Goal: Information Seeking & Learning: Check status

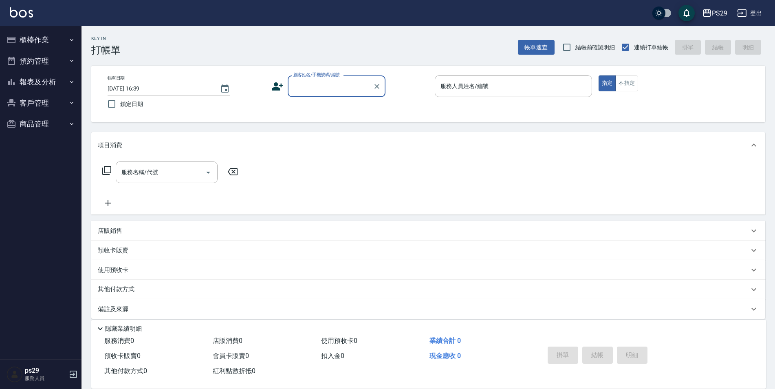
click at [45, 86] on button "報表及分析" at bounding box center [40, 81] width 75 height 21
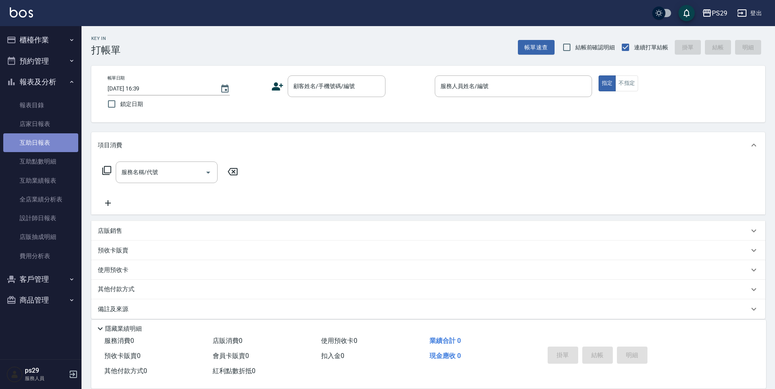
click at [39, 138] on link "互助日報表" at bounding box center [40, 142] width 75 height 19
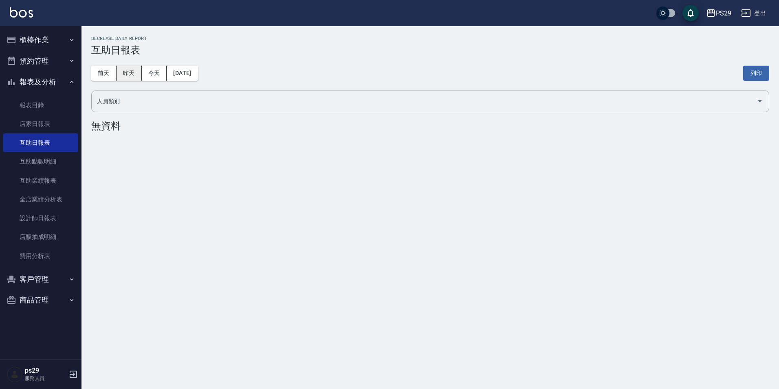
click at [132, 72] on button "昨天" at bounding box center [129, 73] width 25 height 15
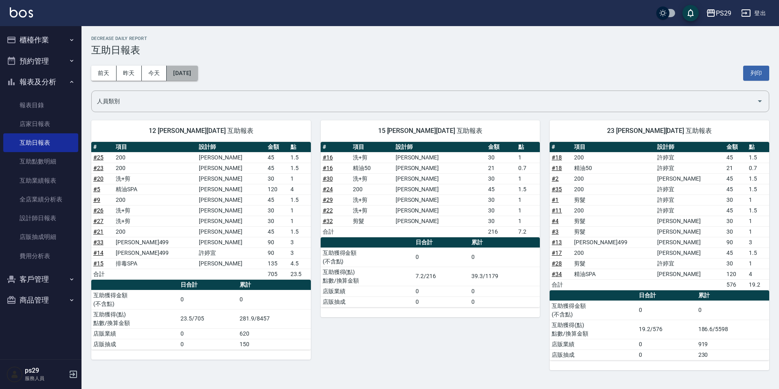
click at [179, 69] on button "[DATE]" at bounding box center [182, 73] width 31 height 15
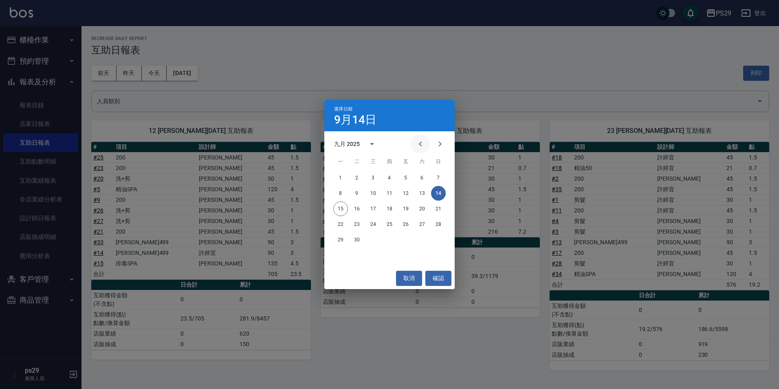
click at [422, 144] on icon "Previous month" at bounding box center [421, 144] width 10 height 10
click at [395, 207] on button "14" at bounding box center [389, 208] width 15 height 15
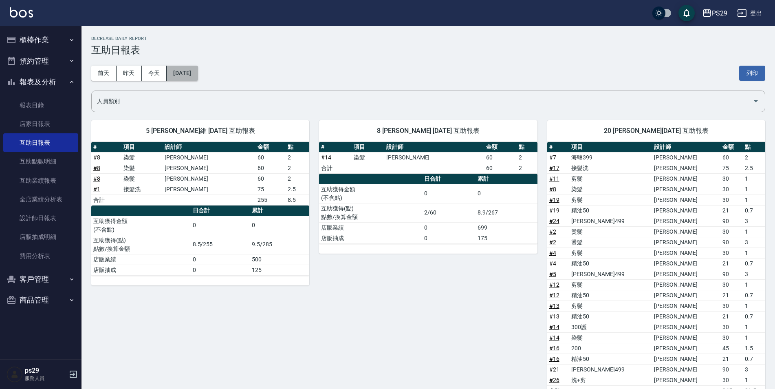
click at [198, 76] on button "[DATE]" at bounding box center [182, 73] width 31 height 15
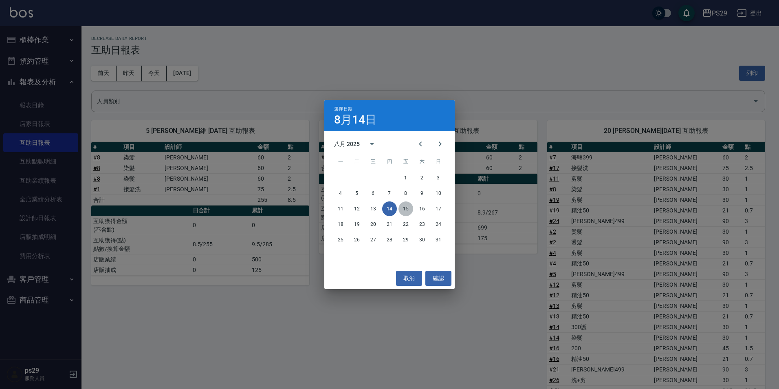
click at [409, 203] on button "15" at bounding box center [406, 208] width 15 height 15
